Goal: Transaction & Acquisition: Purchase product/service

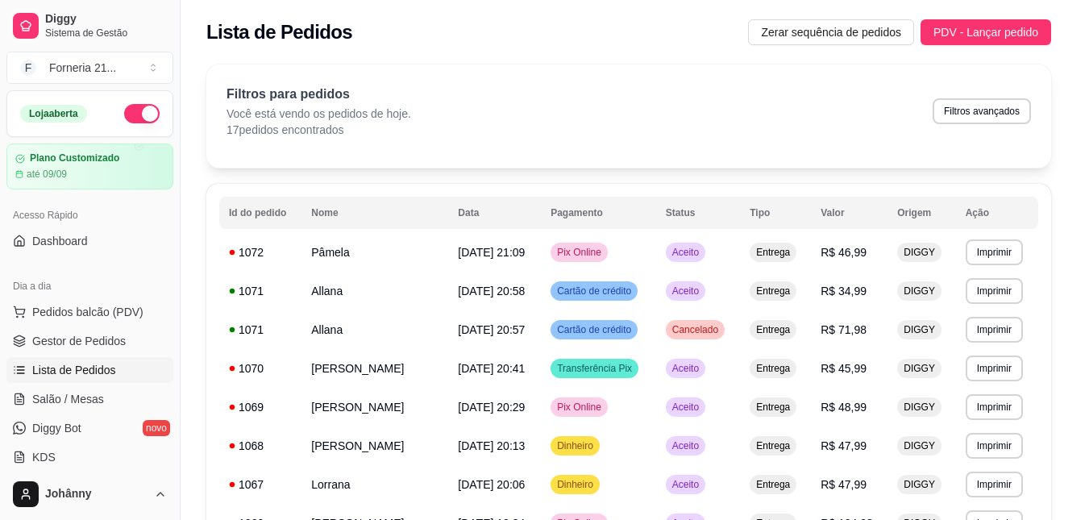
click at [101, 281] on img at bounding box center [120, 292] width 159 height 102
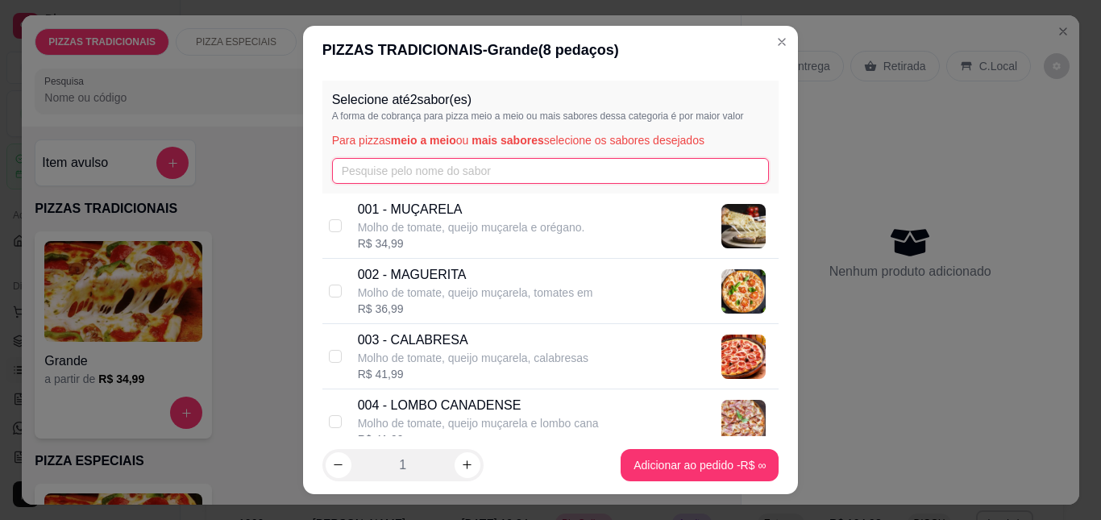
click at [420, 174] on input "text" at bounding box center [551, 171] width 438 height 26
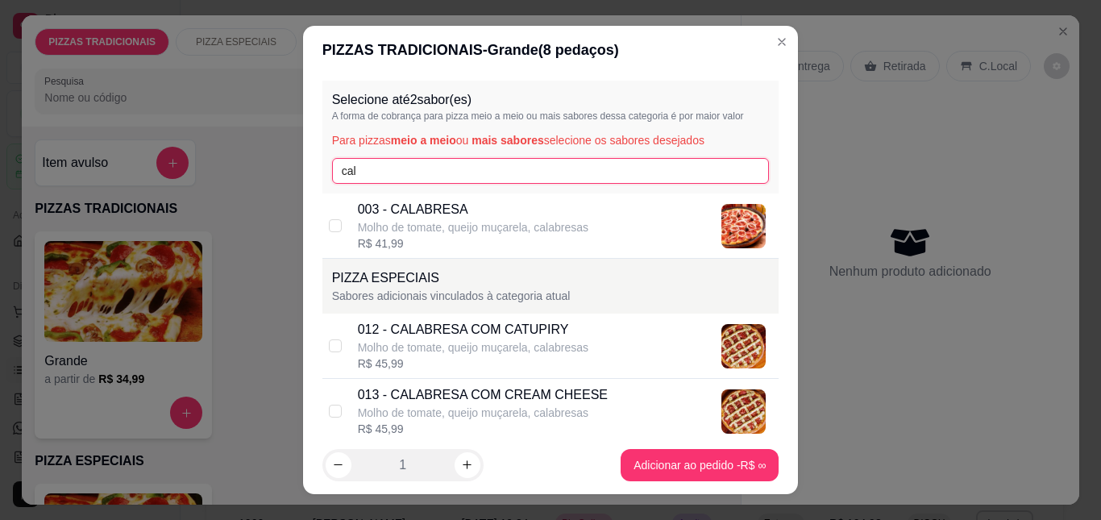
type input "cal"
click at [425, 212] on p "003 - CALABRESA" at bounding box center [473, 209] width 231 height 19
checkbox input "true"
click at [464, 176] on input "cal" at bounding box center [551, 171] width 438 height 26
type input "c"
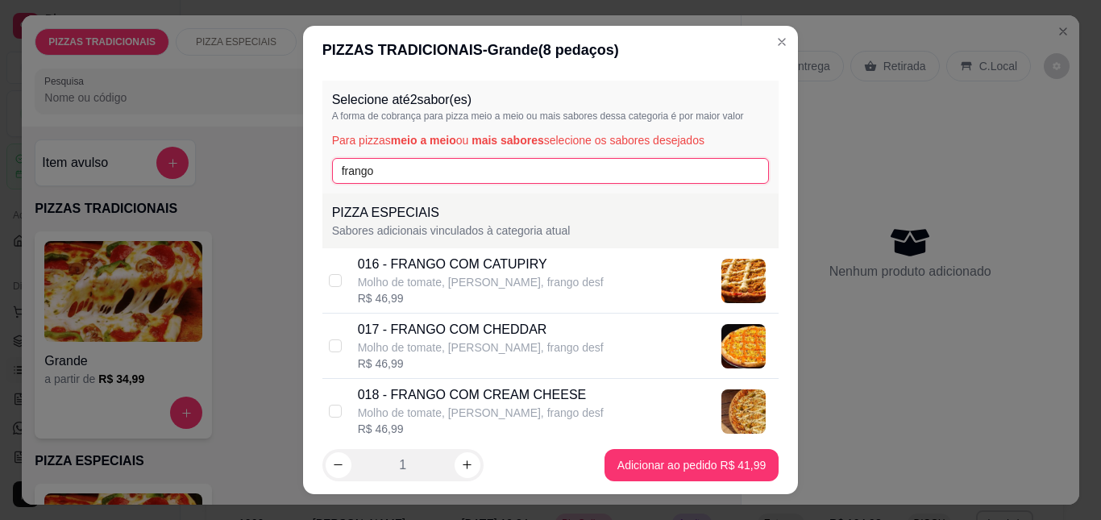
type input "frango"
click at [486, 402] on div "018 - FRANGO COM CREAM CHEESE" at bounding box center [481, 394] width 246 height 19
checkbox input "true"
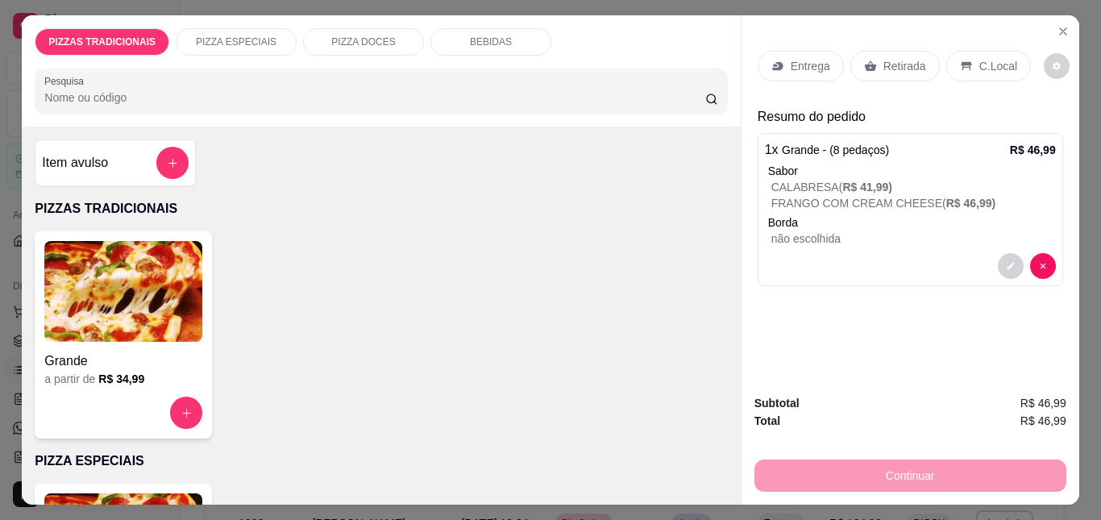
click at [804, 51] on div "Entrega" at bounding box center [801, 66] width 86 height 31
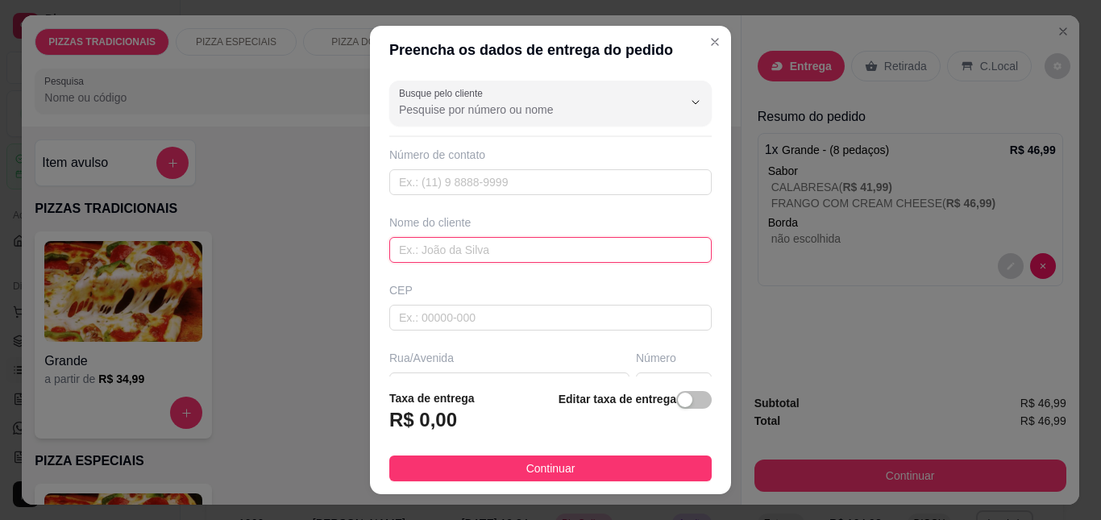
click at [522, 247] on input "text" at bounding box center [550, 250] width 322 height 26
type input "[PERSON_NAME]"
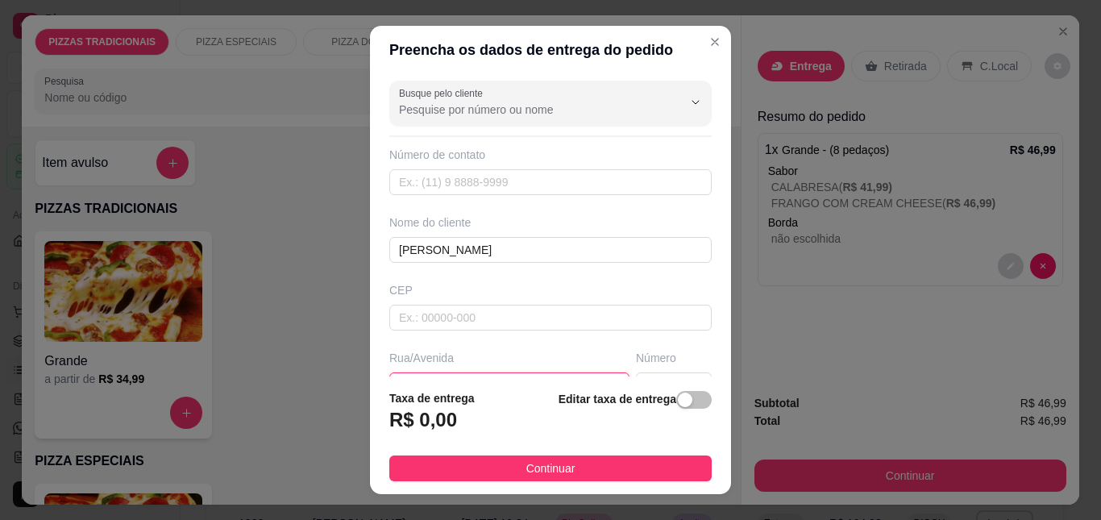
click at [434, 374] on input "text" at bounding box center [509, 385] width 240 height 26
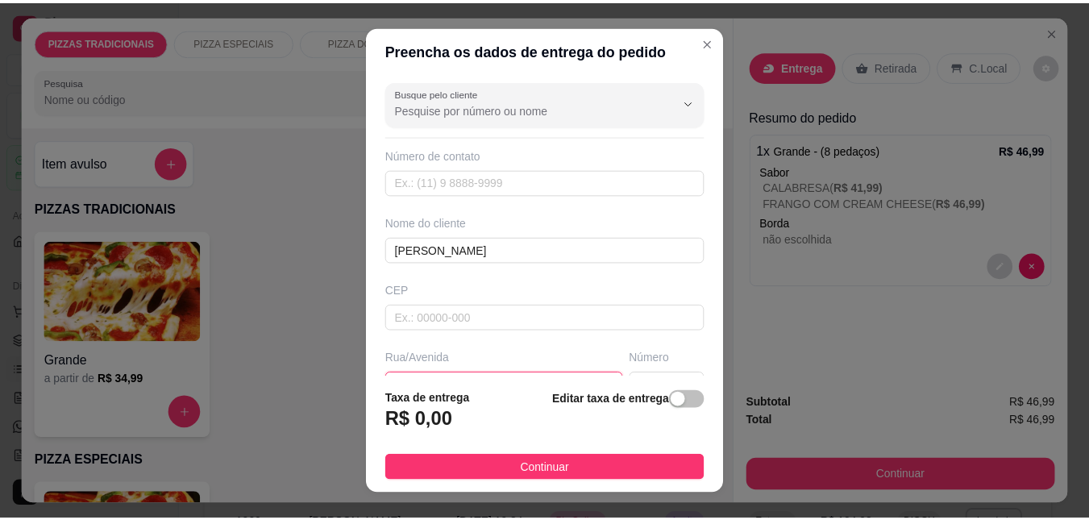
scroll to position [17, 0]
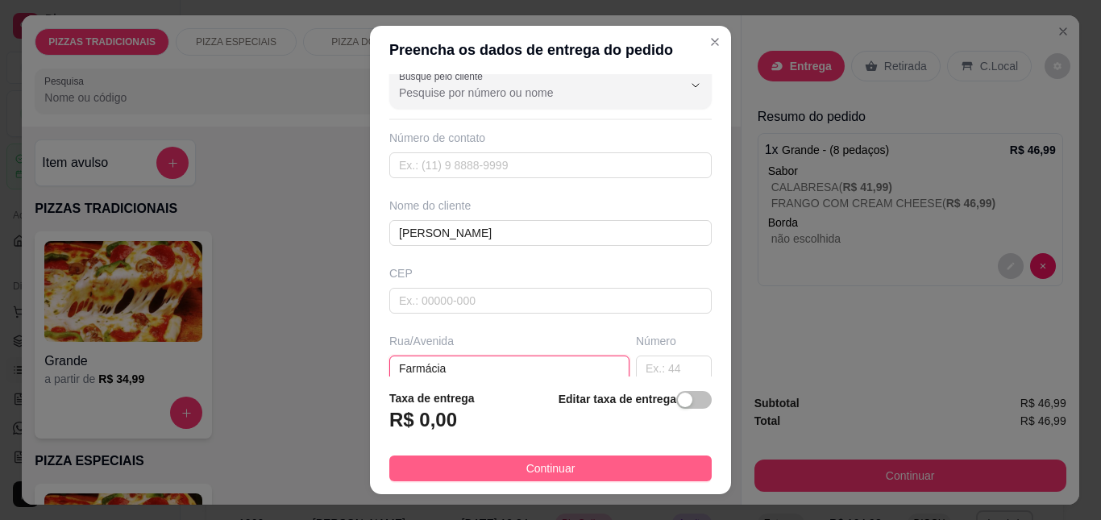
type input "Farmácia"
click at [577, 467] on button "Continuar" at bounding box center [550, 468] width 322 height 26
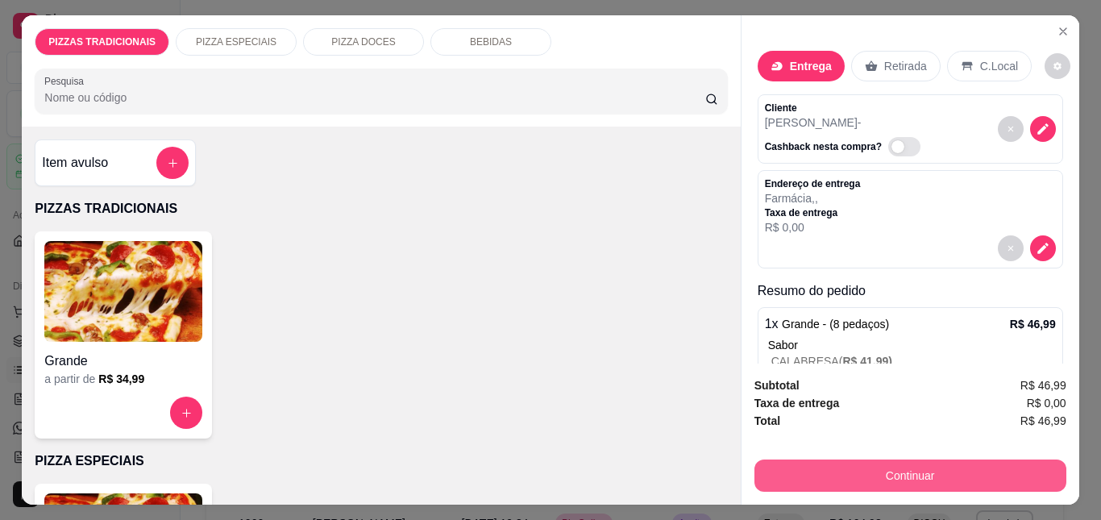
click at [814, 462] on button "Continuar" at bounding box center [910, 475] width 312 height 32
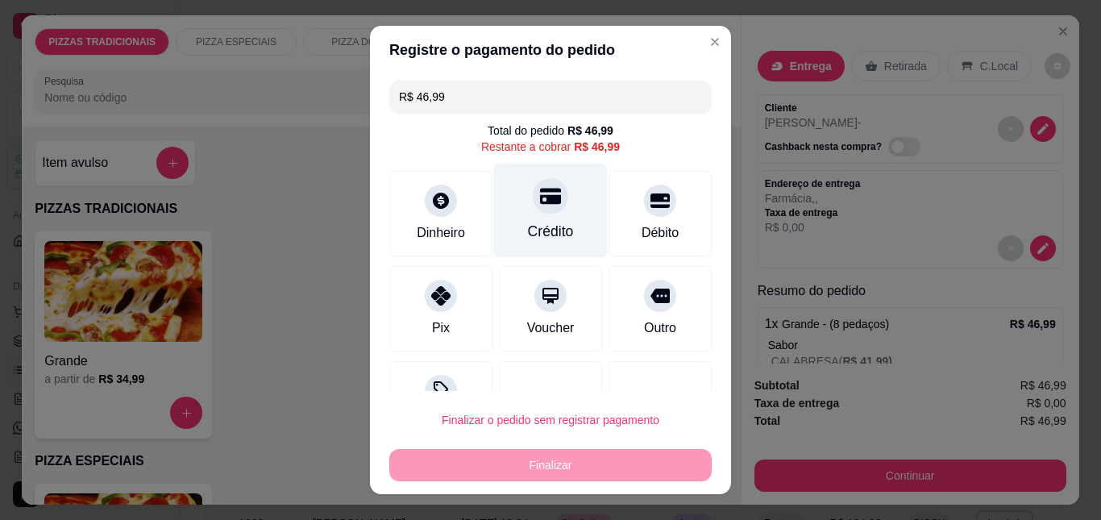
click at [513, 219] on div "Crédito" at bounding box center [551, 211] width 114 height 94
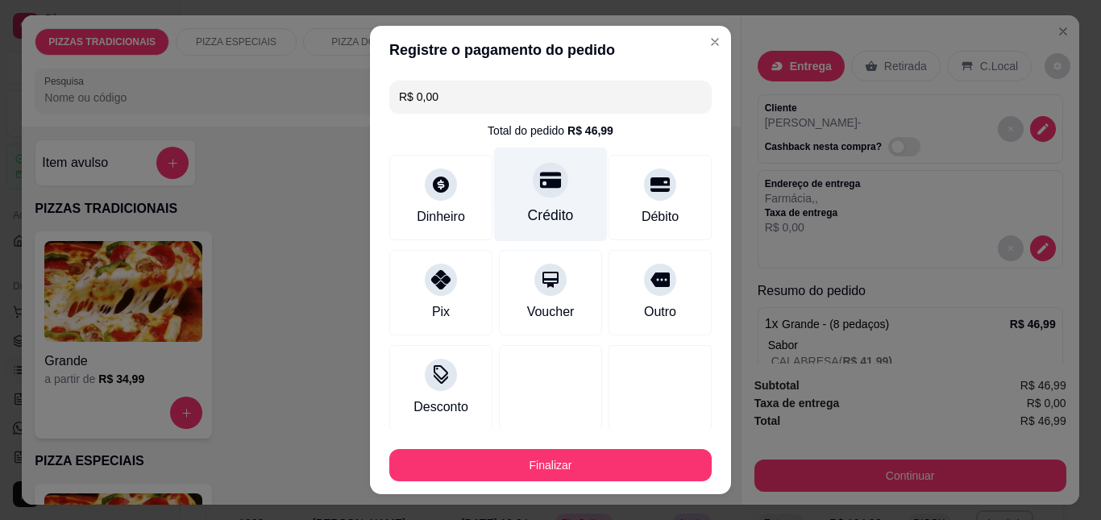
click at [528, 219] on div "Crédito" at bounding box center [551, 215] width 46 height 21
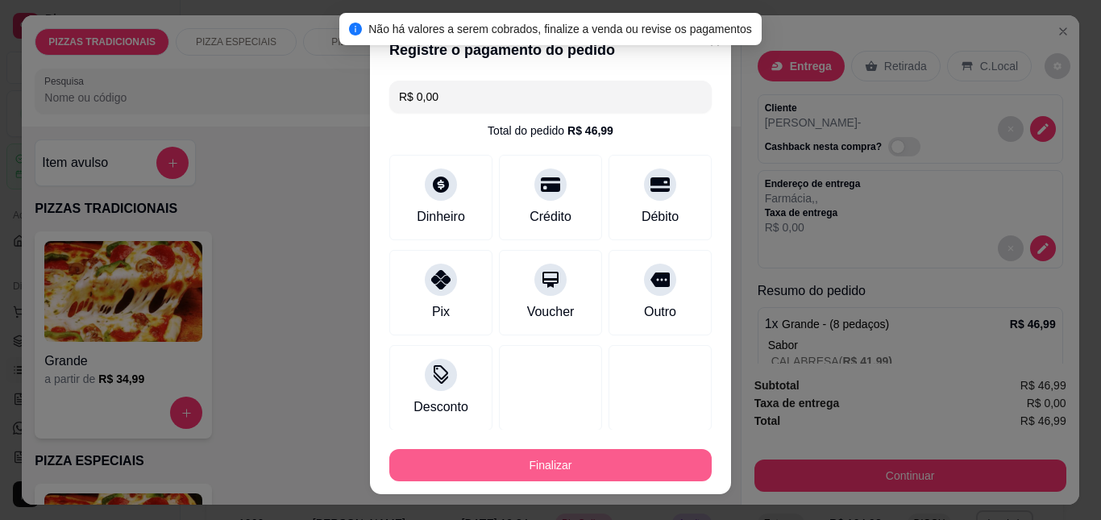
click at [613, 471] on button "Finalizar" at bounding box center [550, 465] width 322 height 32
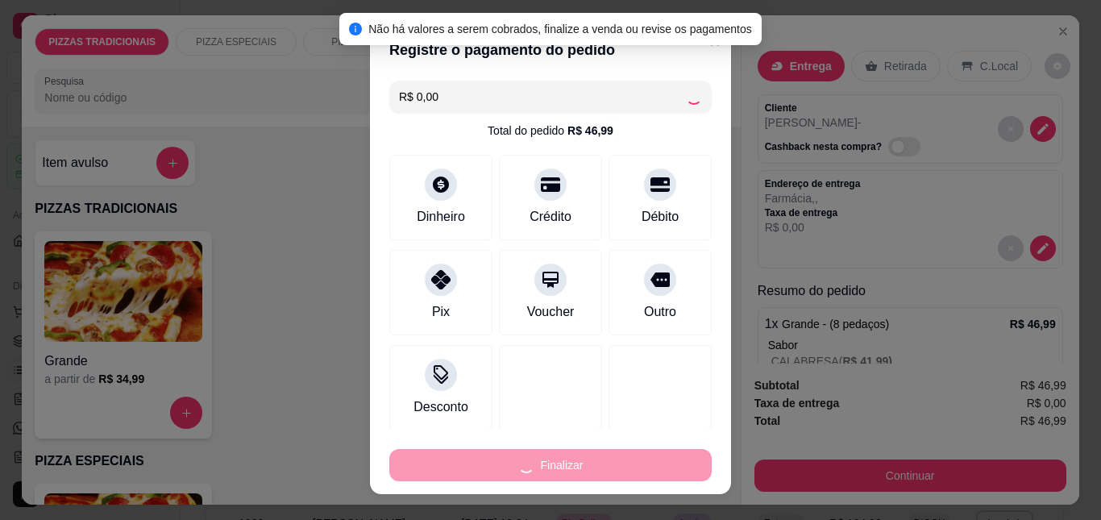
type input "-R$ 46,99"
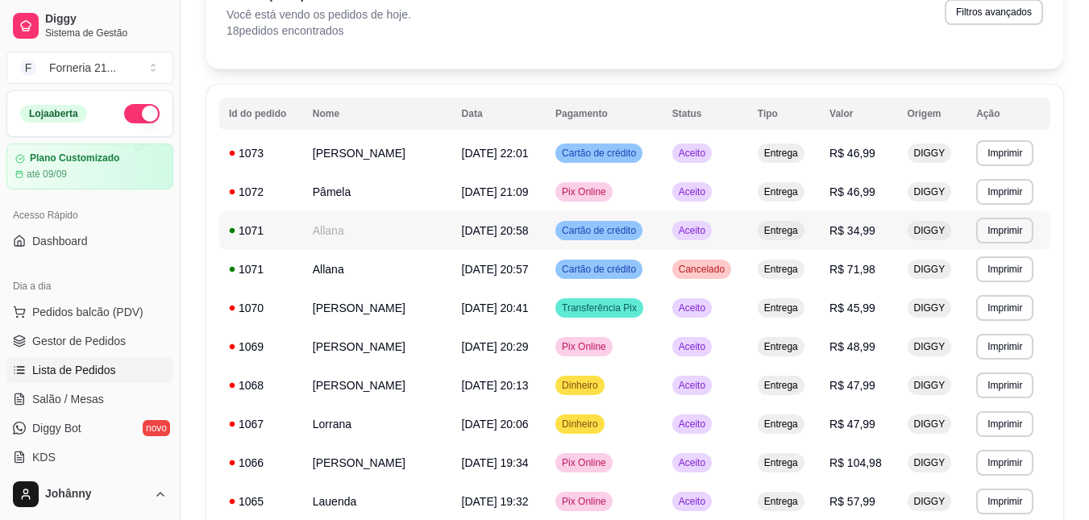
scroll to position [81, 0]
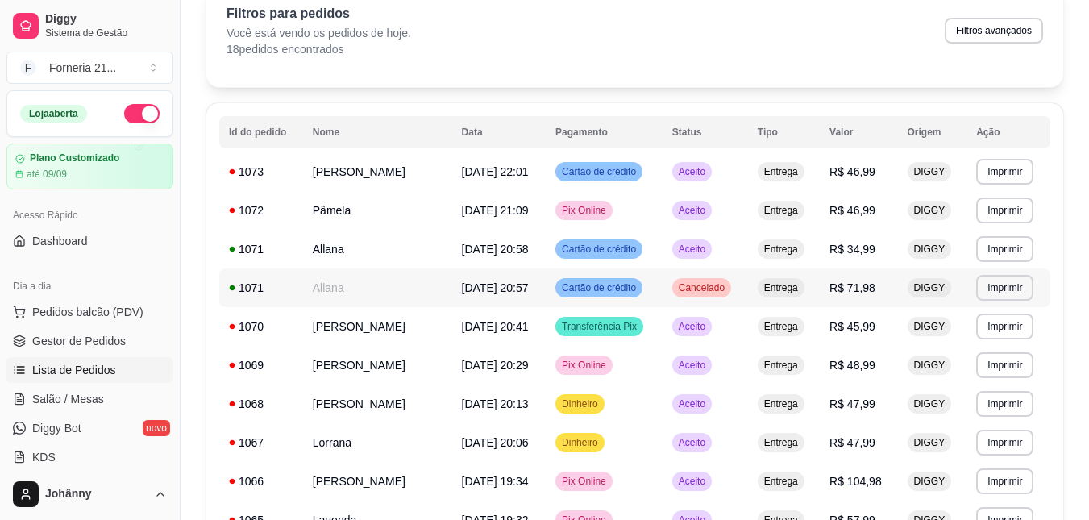
click at [706, 290] on span "Cancelado" at bounding box center [701, 287] width 52 height 13
click at [979, 39] on button "Filtros avançados" at bounding box center [993, 30] width 95 height 25
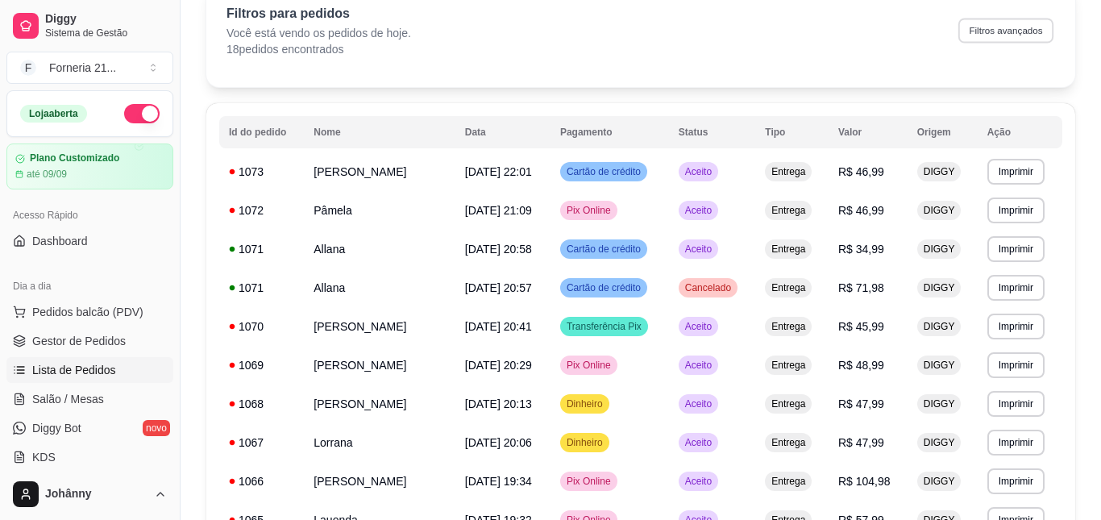
select select "0"
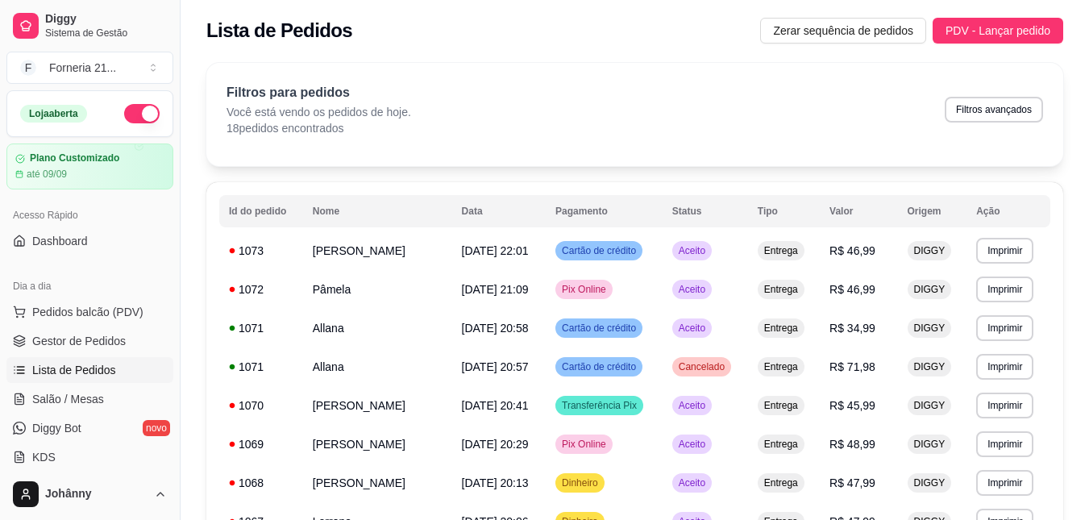
scroll to position [0, 0]
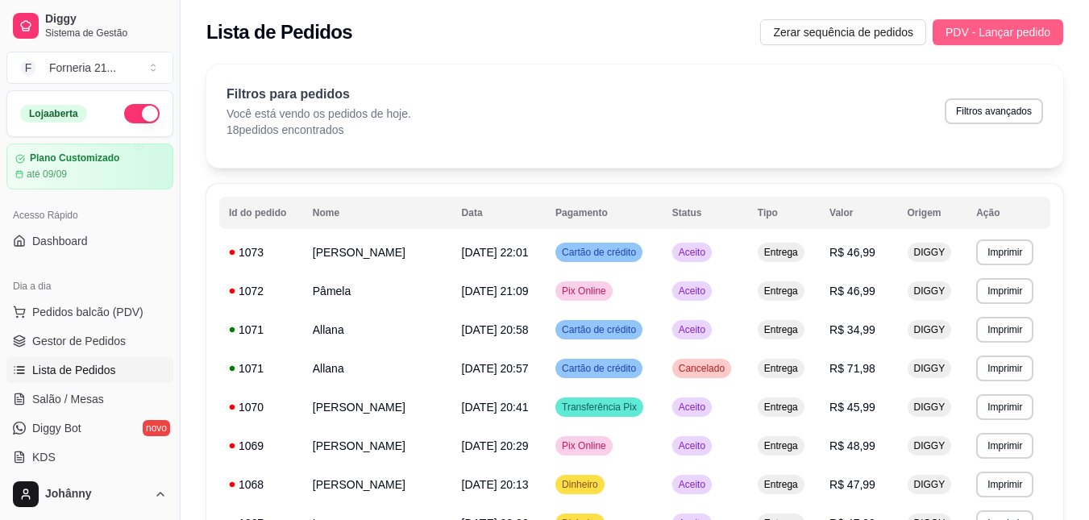
click at [964, 33] on span "PDV - Lançar pedido" at bounding box center [997, 32] width 105 height 18
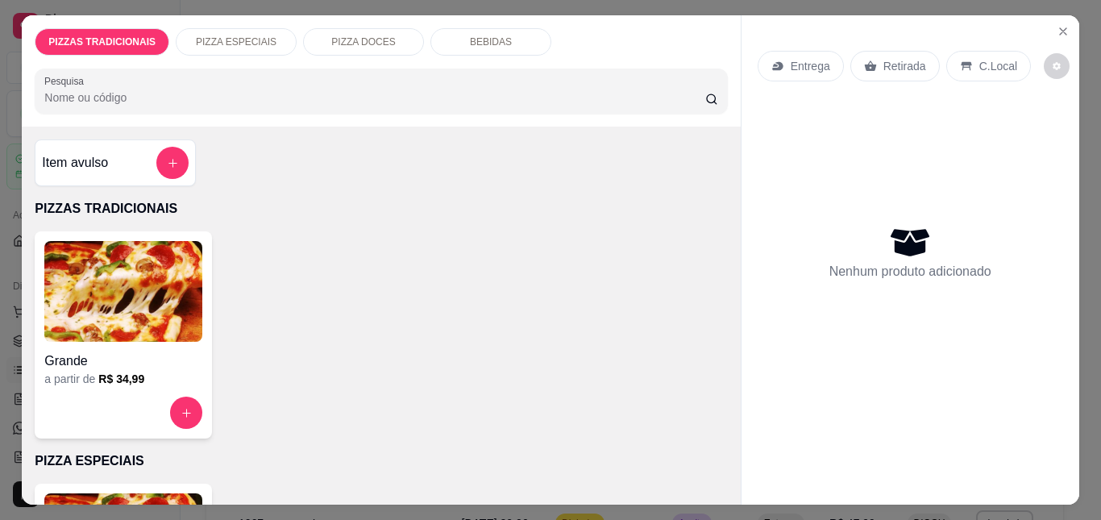
click at [156, 312] on img at bounding box center [123, 291] width 158 height 101
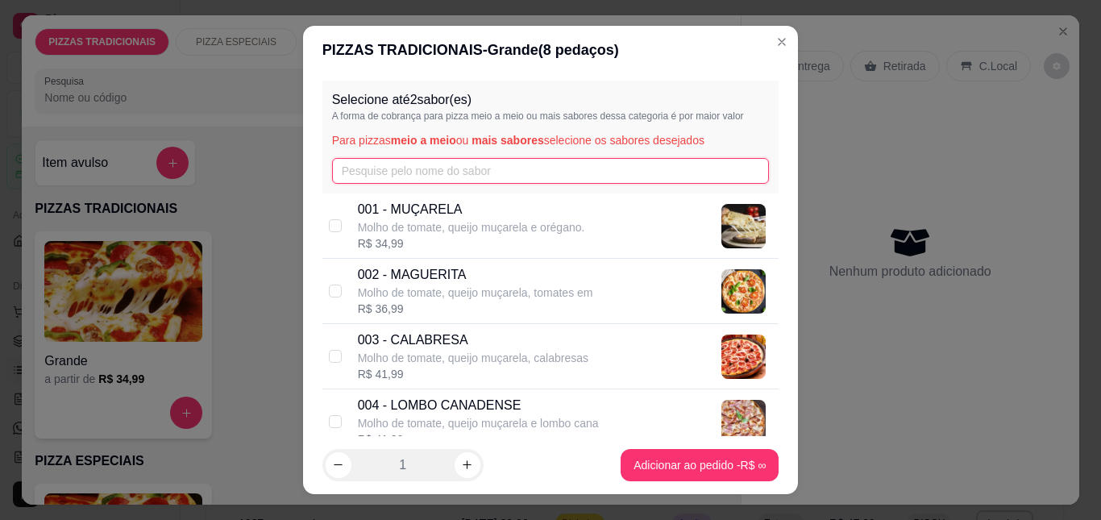
click at [406, 179] on input "text" at bounding box center [551, 171] width 438 height 26
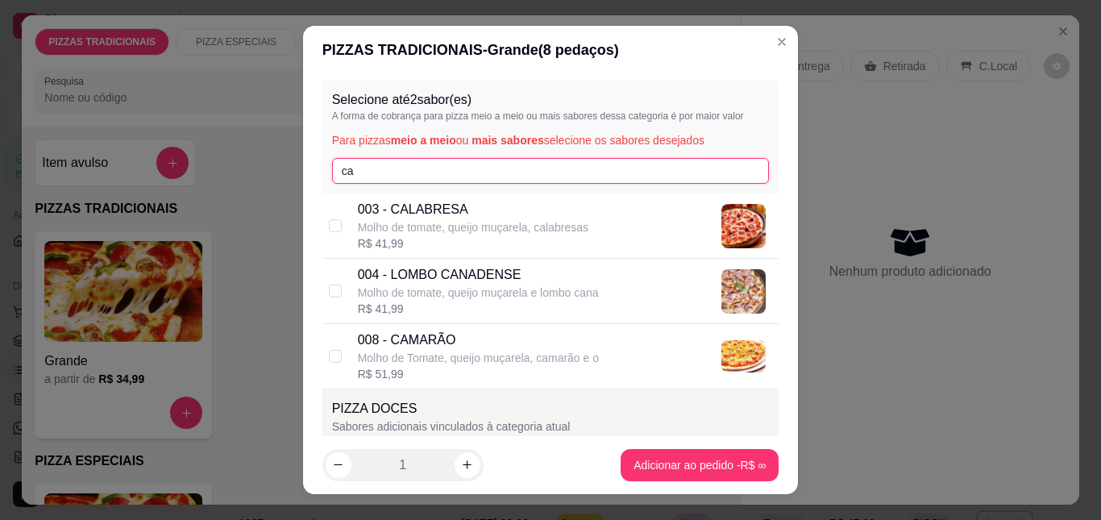
type input "ca"
click at [451, 359] on p "Molho de Tomate, queijo muçarela, camarão e o" at bounding box center [478, 358] width 241 height 16
checkbox input "true"
click at [422, 173] on input "ca" at bounding box center [551, 171] width 438 height 26
type input "c"
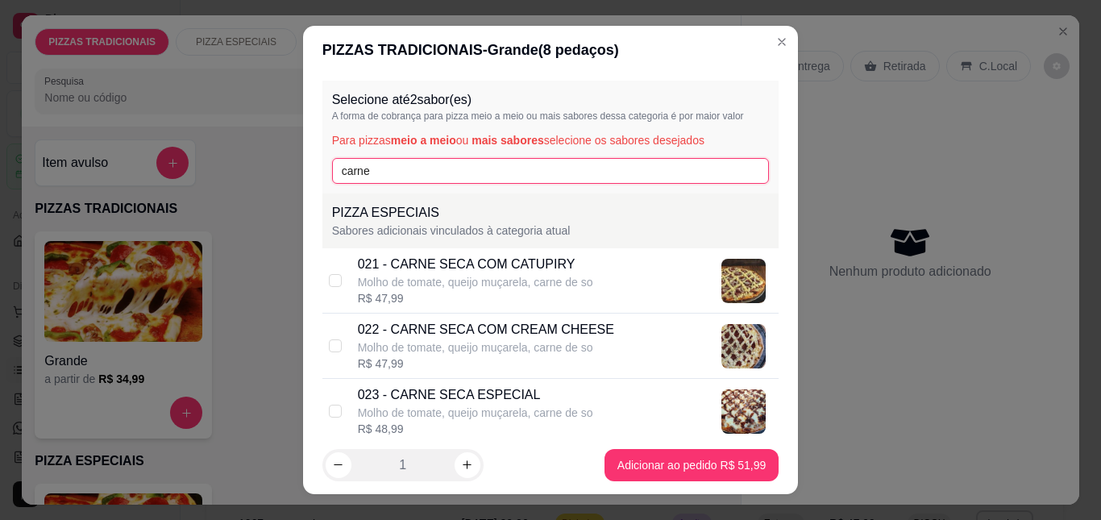
type input "carne"
click at [525, 339] on div "022 - CARNE SECA COM CREAM CHEESE" at bounding box center [486, 329] width 256 height 19
checkbox input "true"
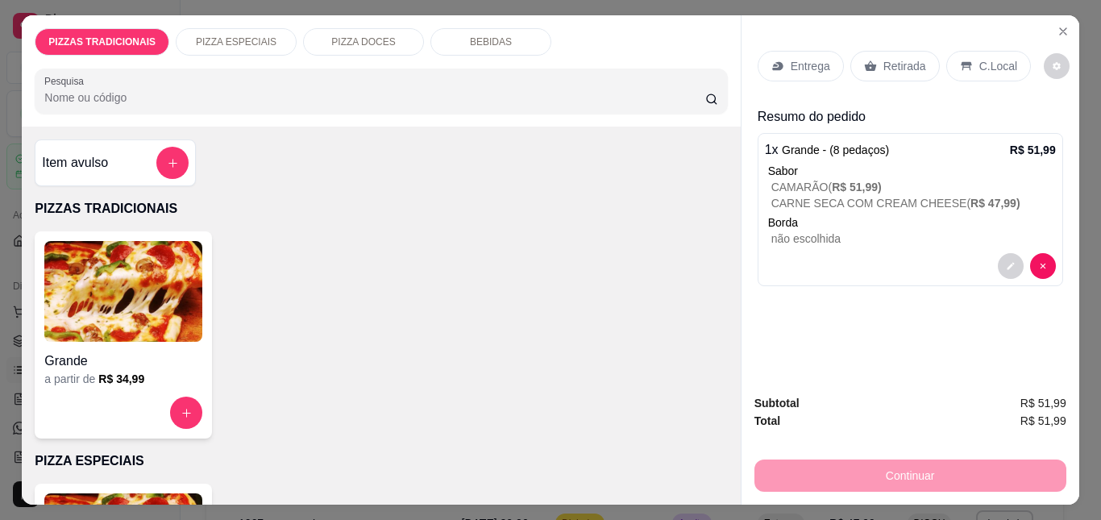
click at [800, 63] on p "Entrega" at bounding box center [810, 66] width 39 height 16
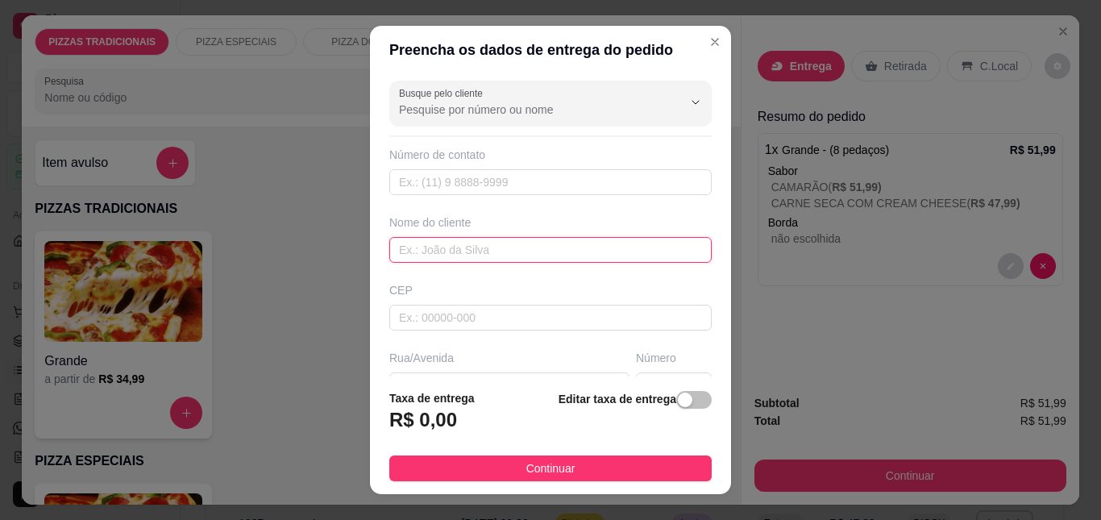
click at [438, 251] on input "text" at bounding box center [550, 250] width 322 height 26
type input "Marquinhos"
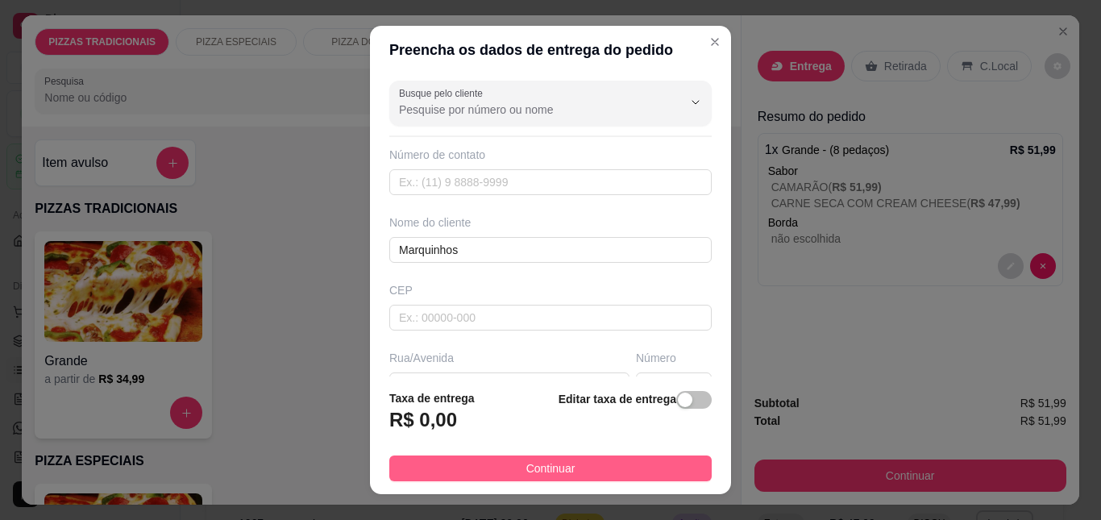
click at [482, 467] on button "Continuar" at bounding box center [550, 468] width 322 height 26
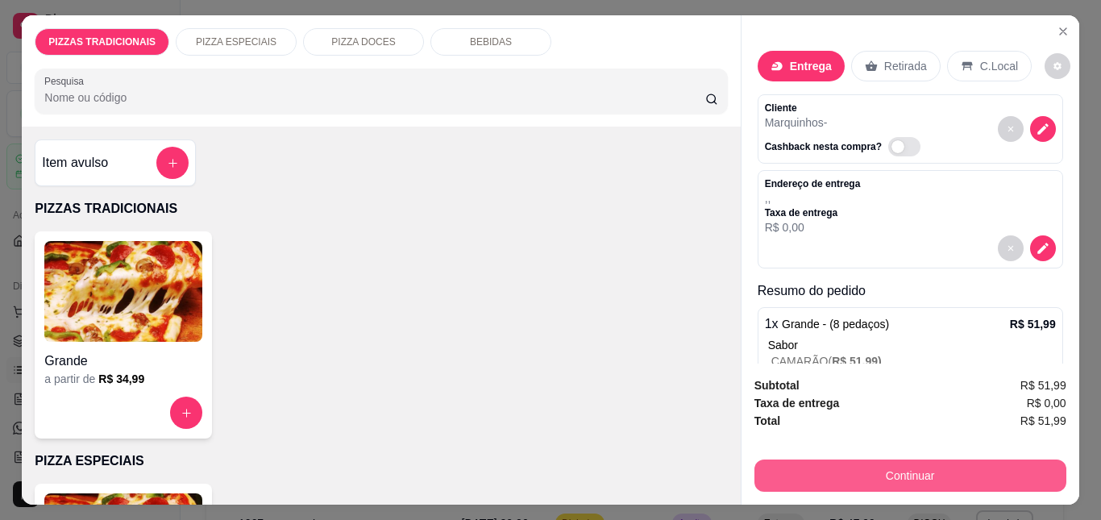
click at [925, 470] on button "Continuar" at bounding box center [910, 475] width 312 height 32
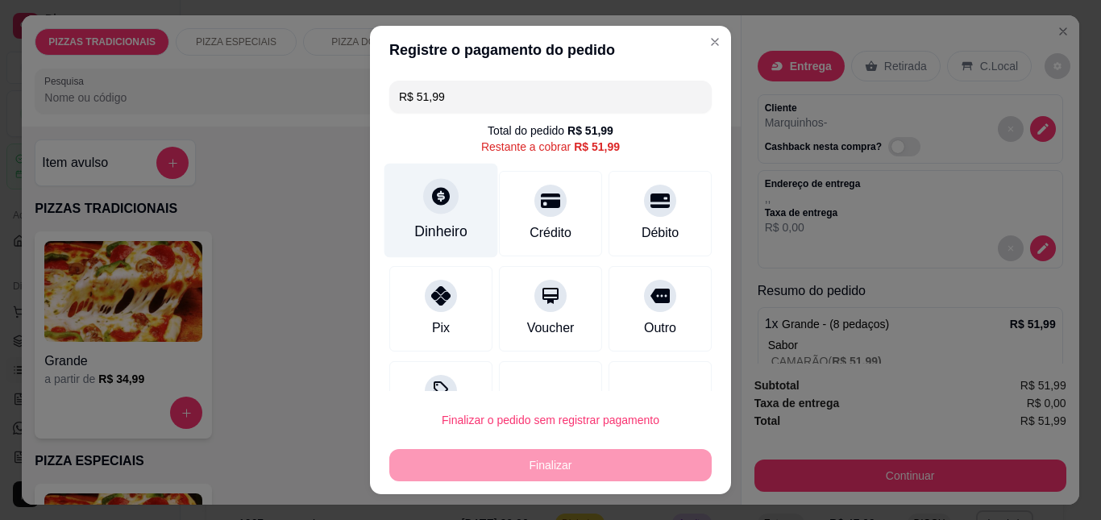
click at [410, 218] on div "Dinheiro" at bounding box center [441, 211] width 114 height 94
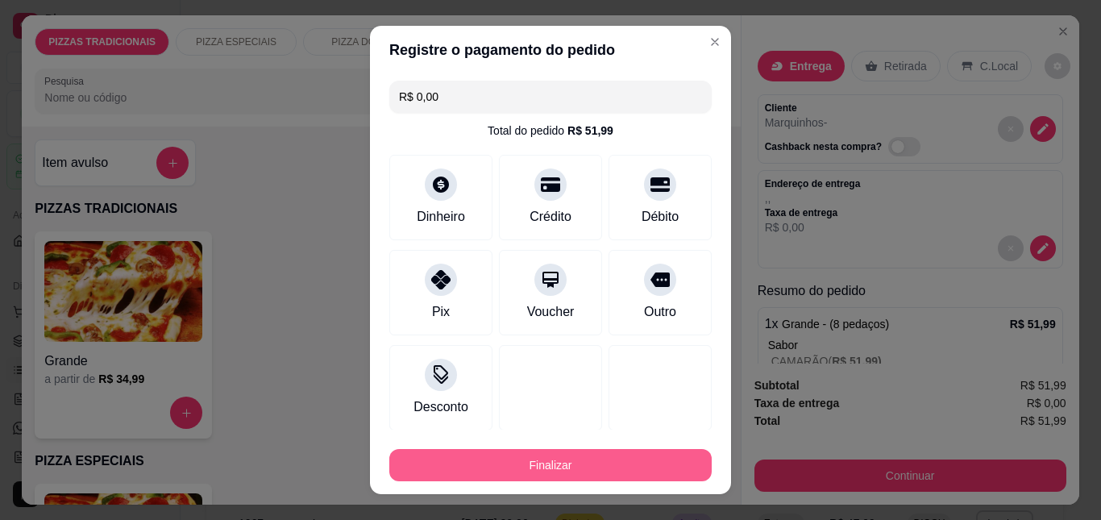
click at [633, 459] on button "Finalizar" at bounding box center [550, 465] width 322 height 32
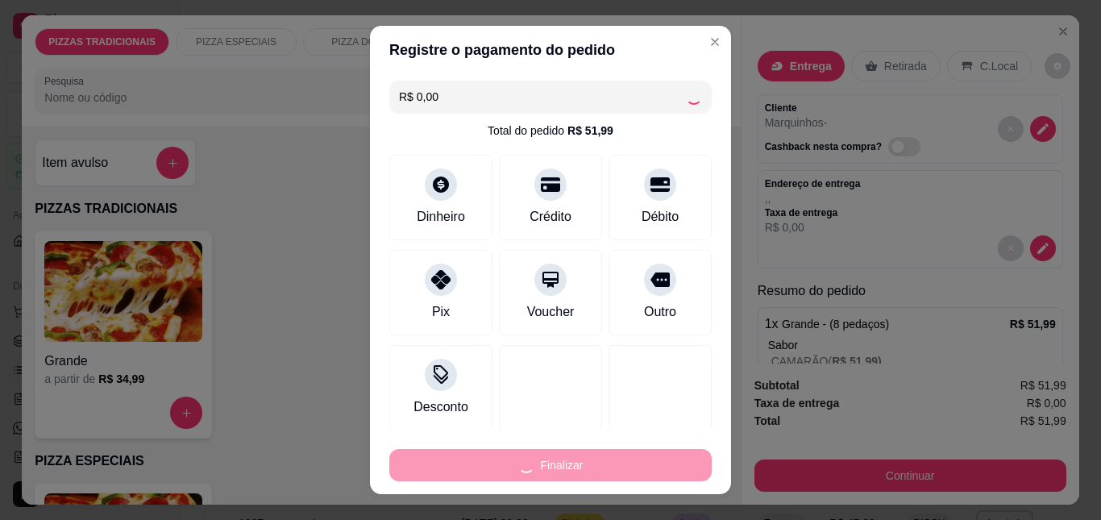
type input "-R$ 51,99"
